Goal: Task Accomplishment & Management: Manage account settings

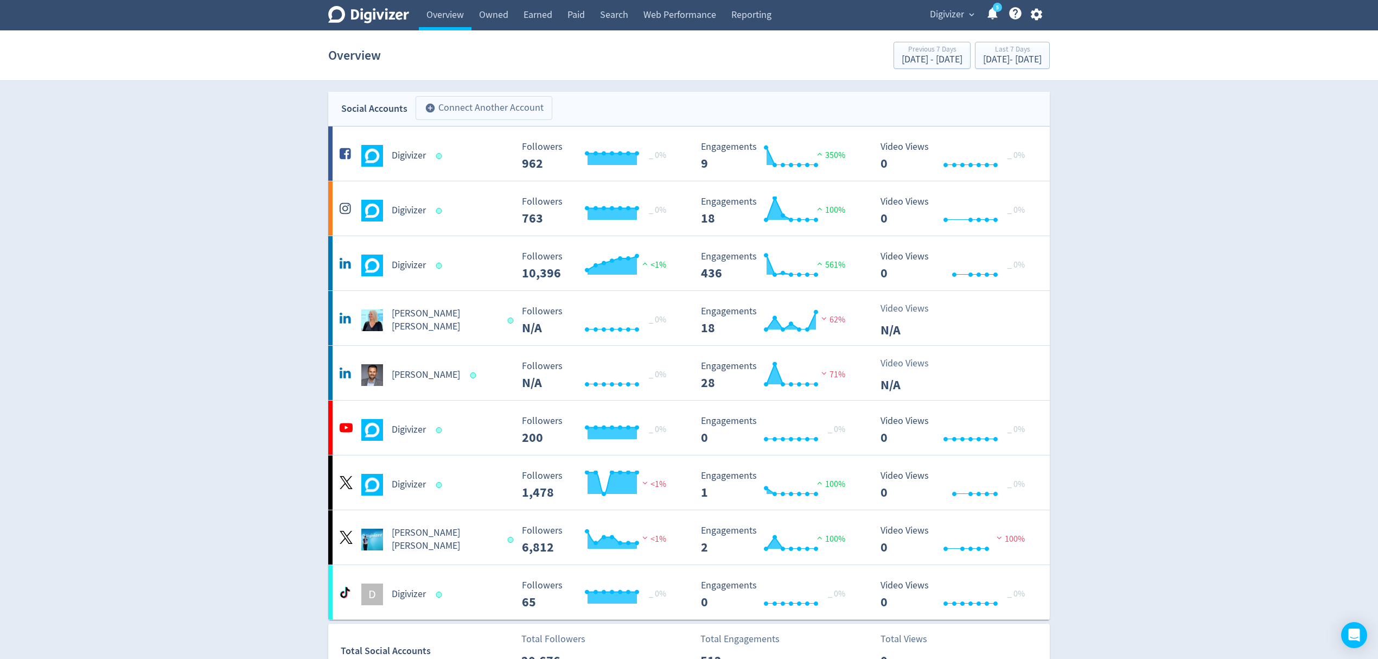
click at [480, 107] on button "add_circle Connect Another Account" at bounding box center [484, 108] width 137 height 24
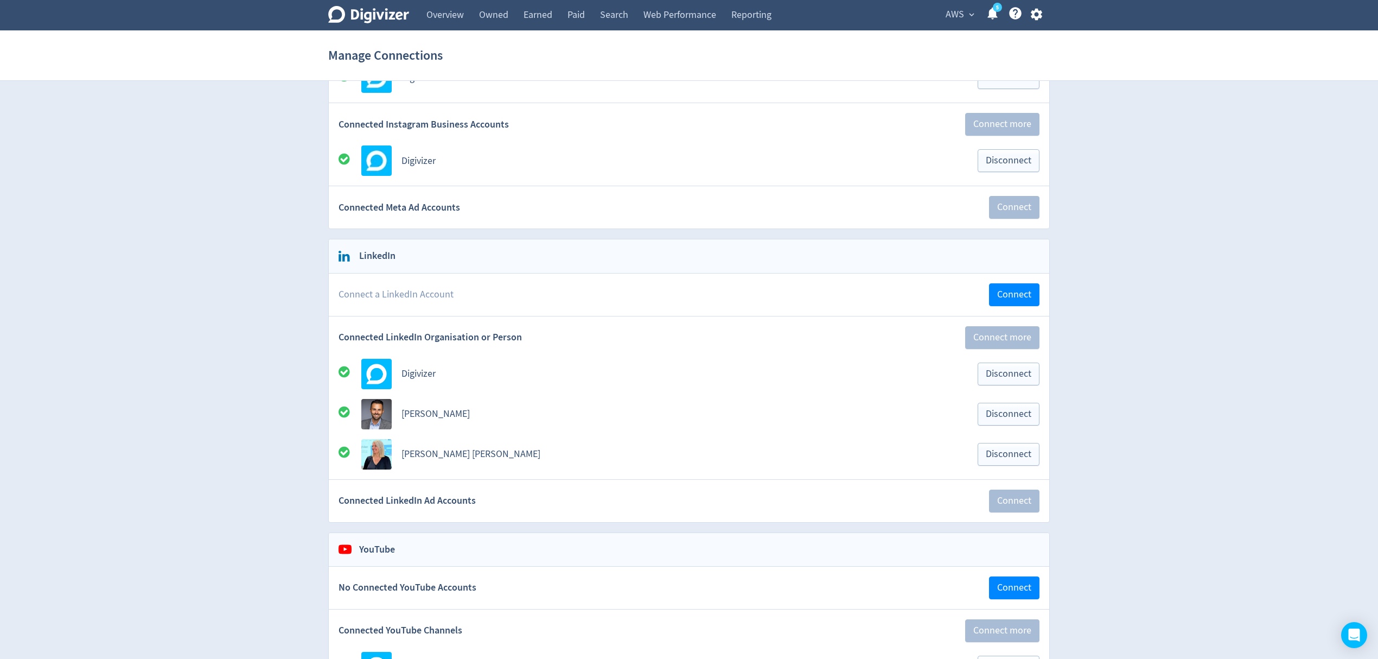
scroll to position [217, 0]
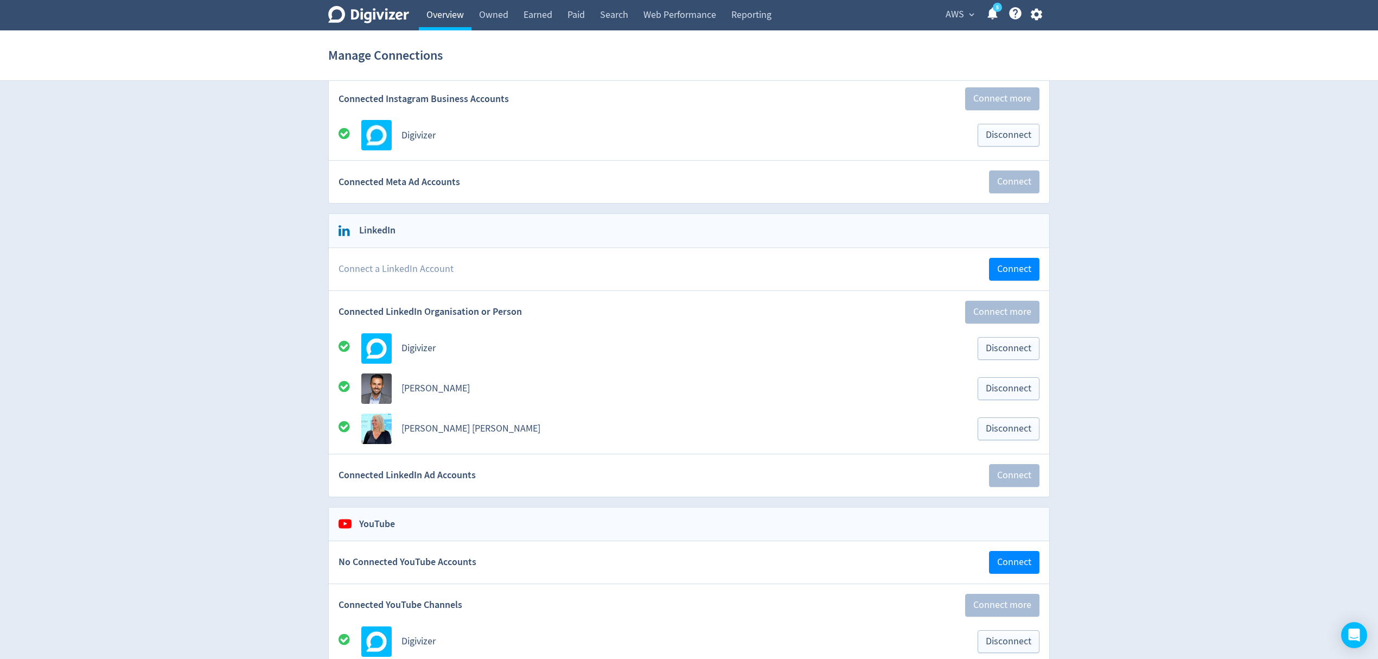
click at [450, 11] on link "Overview" at bounding box center [445, 15] width 53 height 30
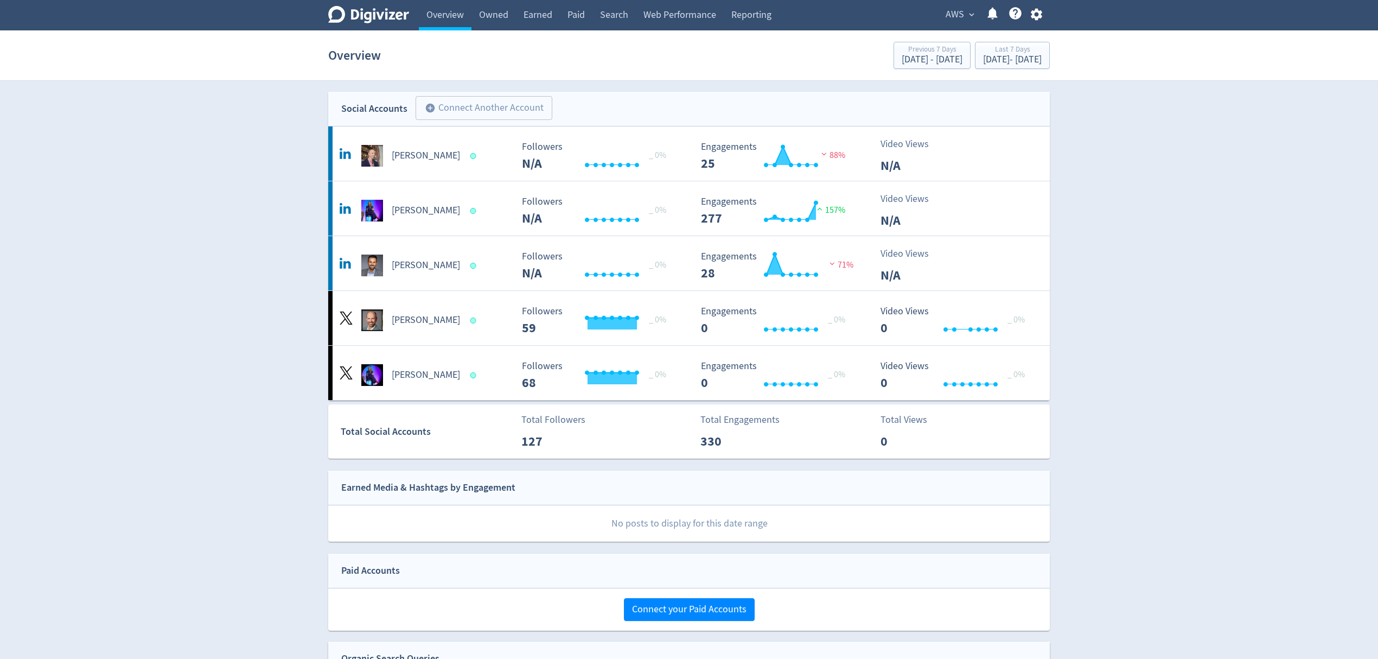
click at [1034, 13] on icon "button" at bounding box center [1035, 15] width 11 height 12
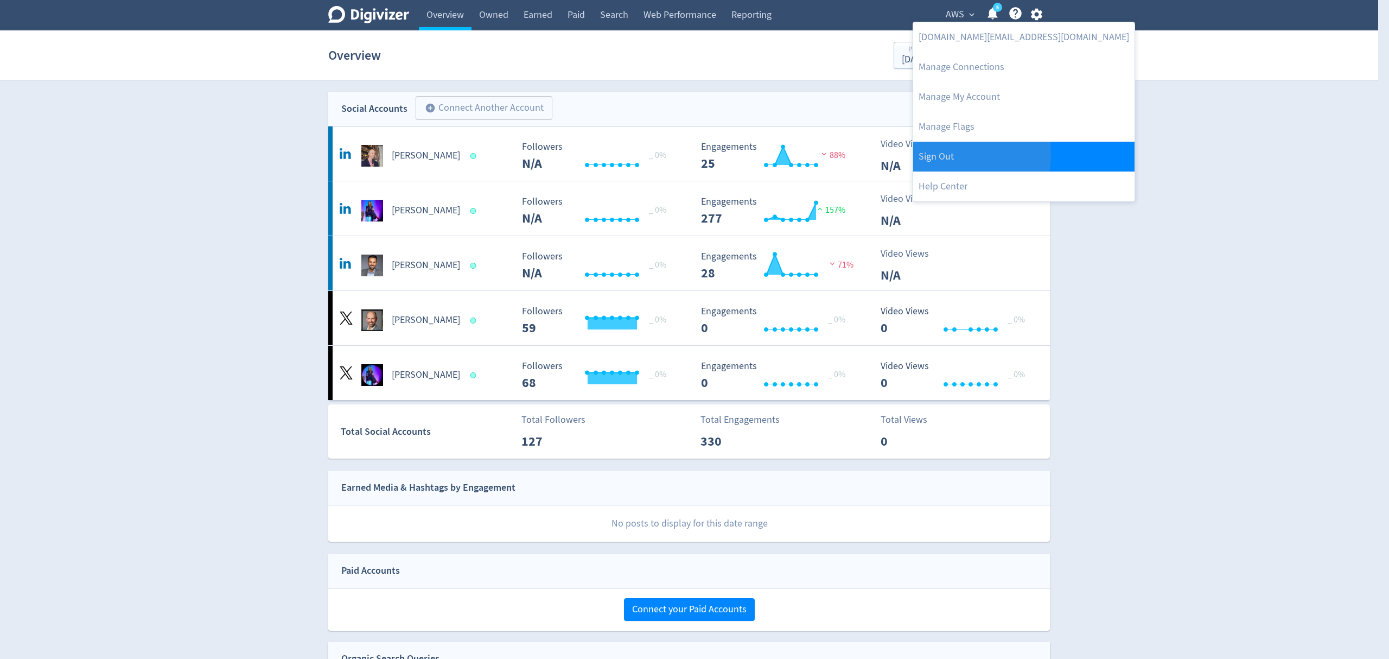
click at [951, 155] on link "Sign Out" at bounding box center [1023, 157] width 221 height 30
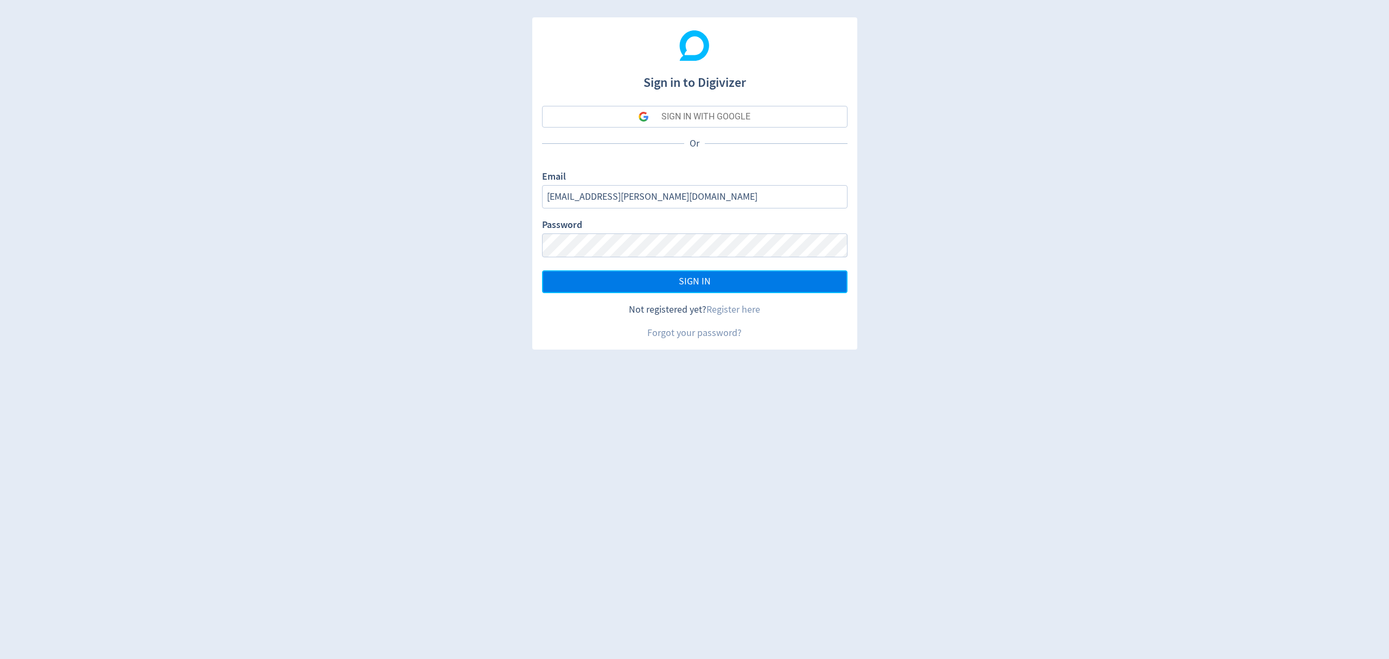
click at [651, 285] on button "SIGN IN" at bounding box center [694, 281] width 305 height 23
